Goal: Information Seeking & Learning: Learn about a topic

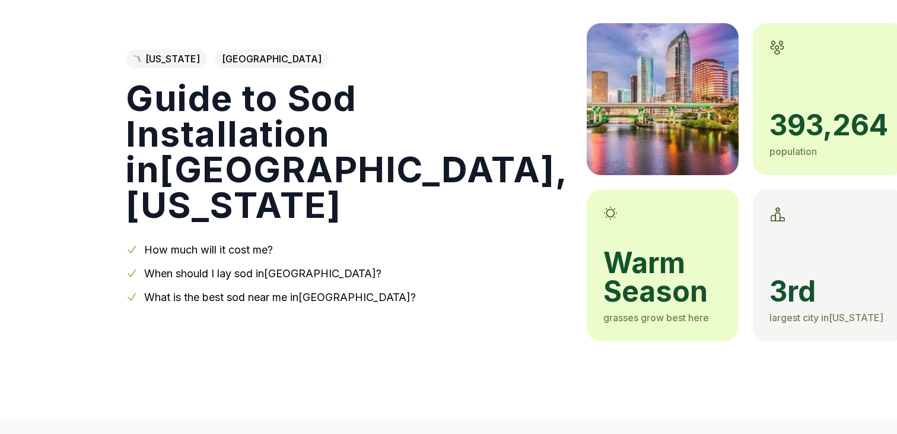
scroll to position [74, 0]
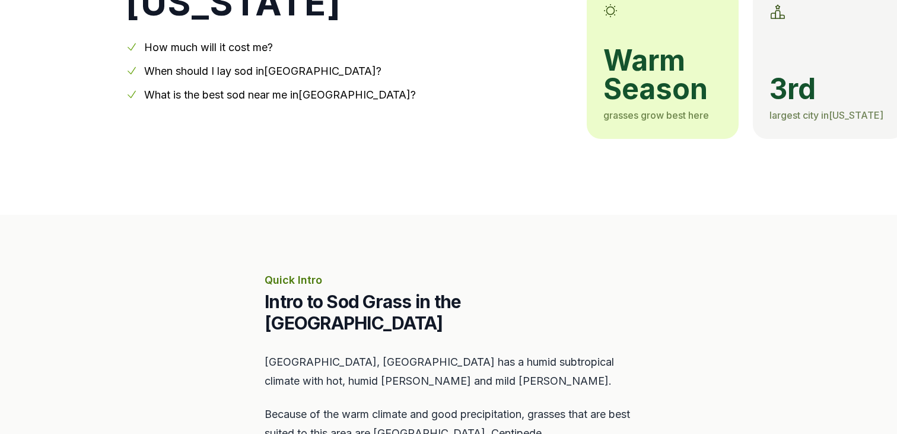
click at [232, 41] on link "How much will it cost me?" at bounding box center [208, 47] width 129 height 12
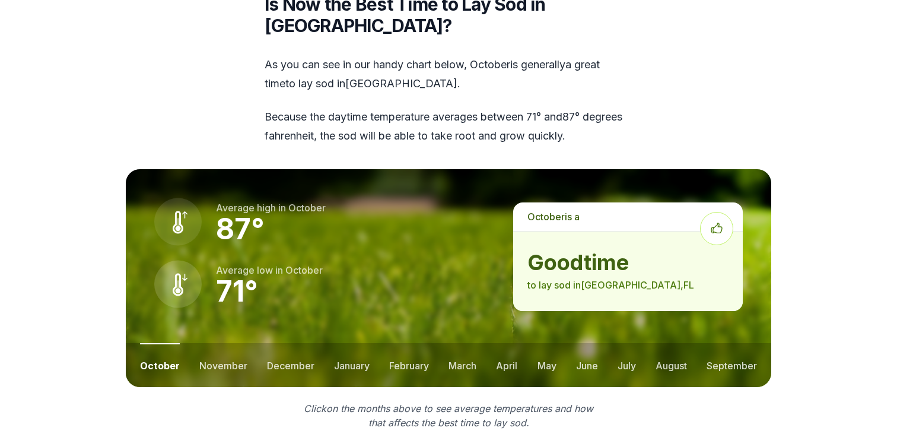
scroll to position [1461, 0]
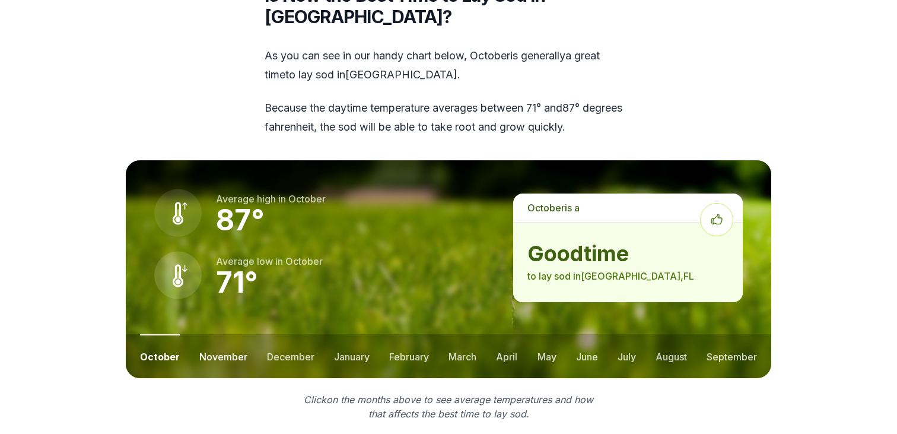
click at [206, 334] on button "november" at bounding box center [223, 356] width 48 height 44
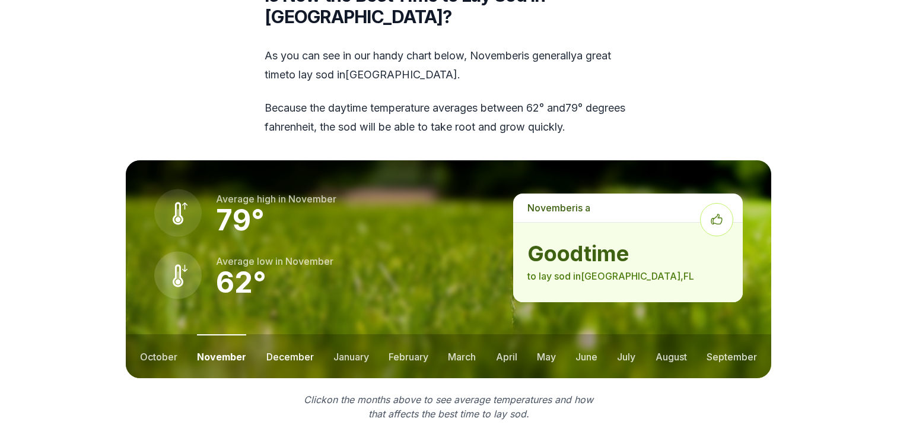
click at [280, 334] on button "december" at bounding box center [289, 356] width 47 height 44
click at [511, 334] on button "april" at bounding box center [506, 356] width 21 height 44
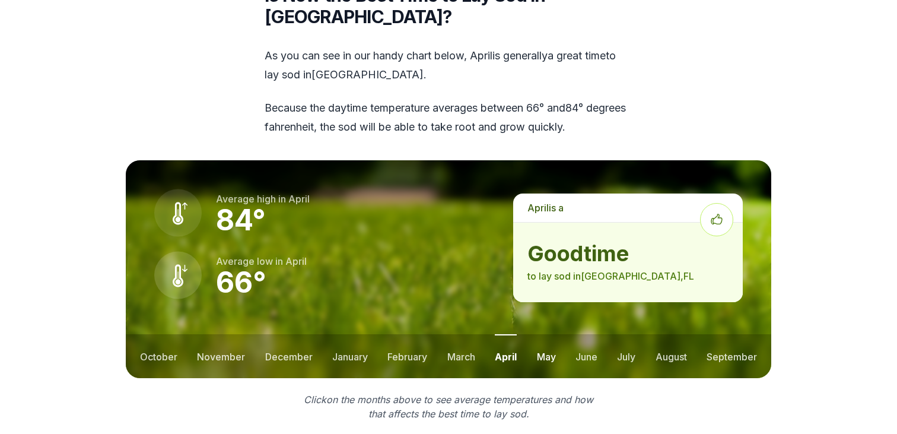
click at [540, 334] on button "may" at bounding box center [546, 356] width 19 height 44
click at [591, 334] on button "june" at bounding box center [586, 356] width 22 height 44
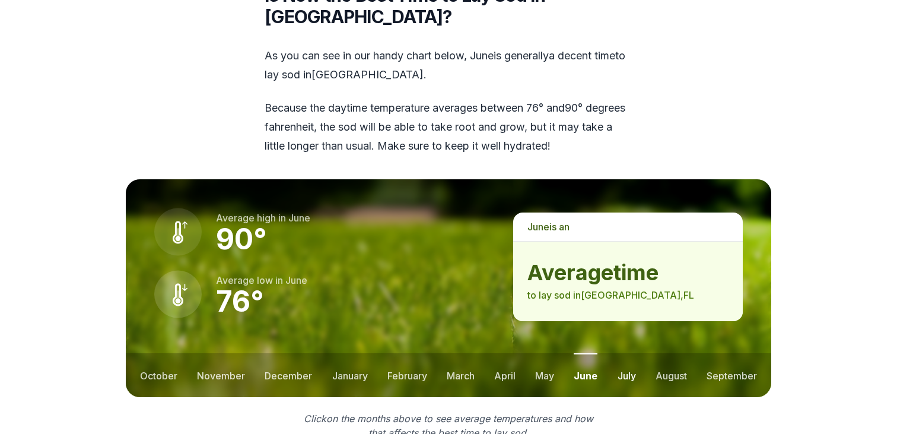
click at [630, 353] on button "july" at bounding box center [626, 375] width 18 height 44
click at [672, 353] on button "august" at bounding box center [670, 375] width 31 height 44
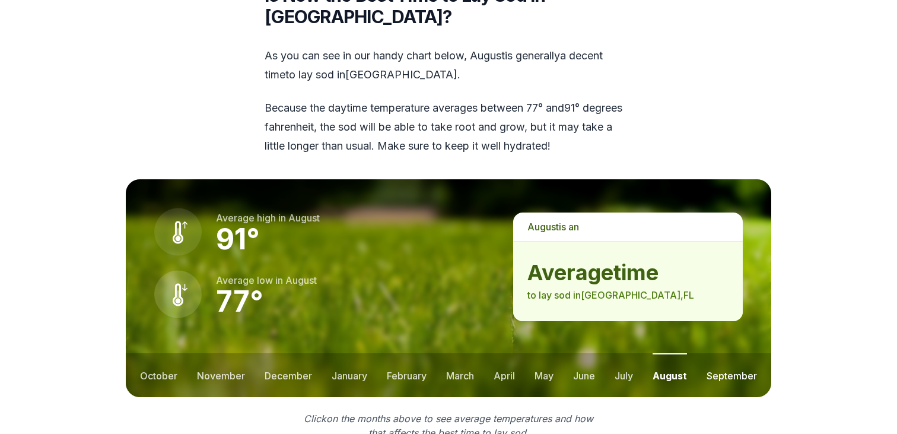
click at [729, 353] on button "september" at bounding box center [731, 375] width 50 height 44
click at [153, 353] on button "october" at bounding box center [158, 375] width 37 height 44
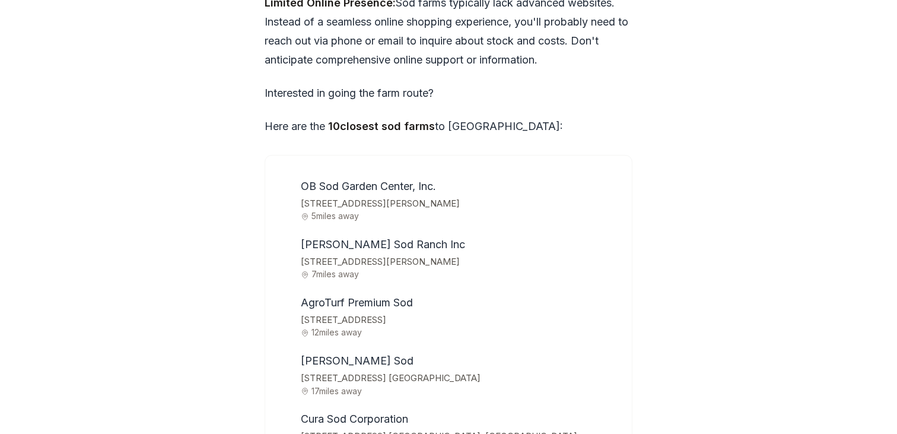
scroll to position [3671, 0]
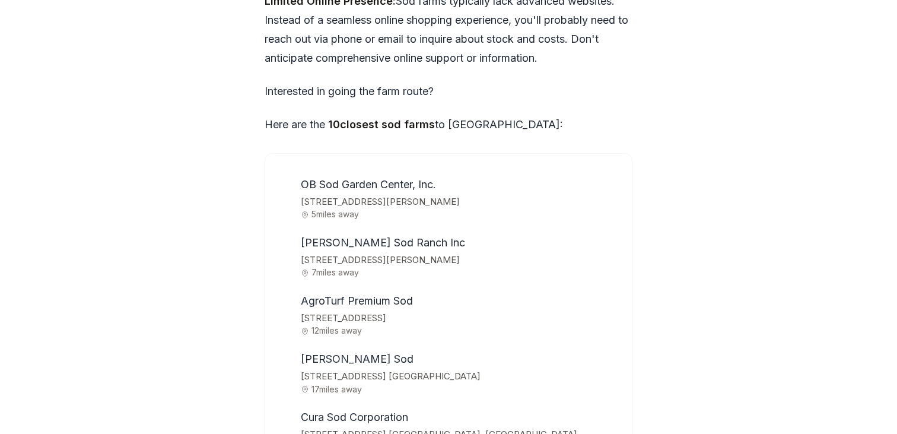
click at [406, 178] on span "OB Sod Garden Center, Inc." at bounding box center [368, 184] width 135 height 12
